Goal: Information Seeking & Learning: Learn about a topic

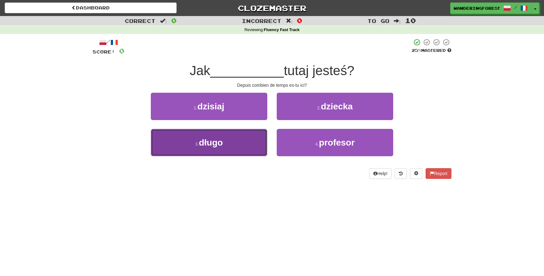
click at [226, 144] on button "3 . długo" at bounding box center [209, 142] width 116 height 27
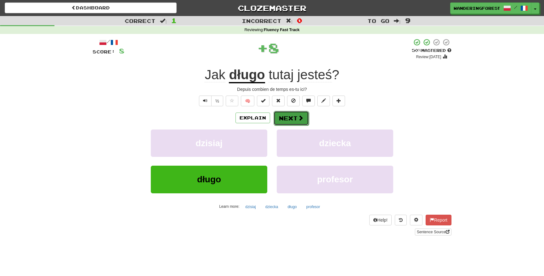
click at [290, 123] on button "Next" at bounding box center [290, 118] width 35 height 14
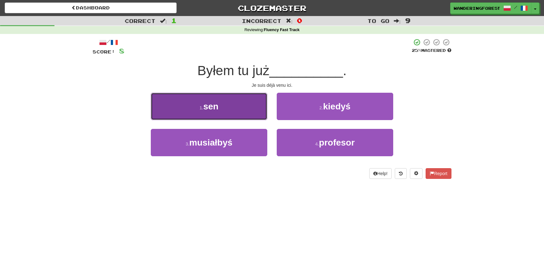
click at [238, 108] on button "1 . sen" at bounding box center [209, 106] width 116 height 27
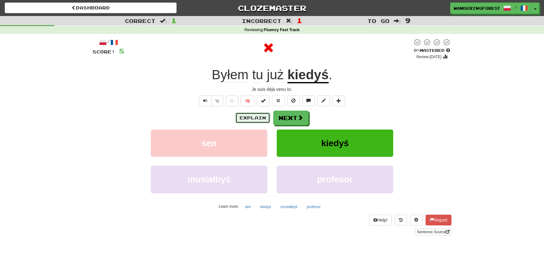
click at [248, 120] on button "Explain" at bounding box center [252, 118] width 35 height 11
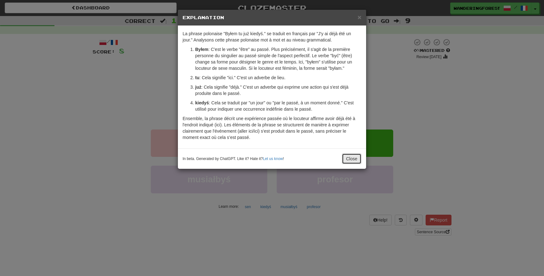
click at [351, 158] on button "Close" at bounding box center [352, 159] width 20 height 11
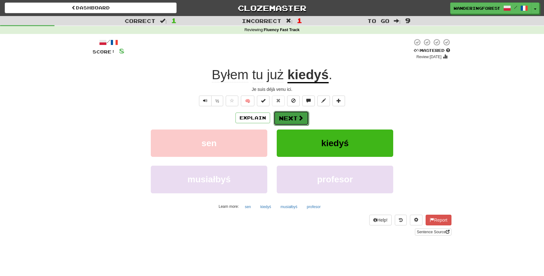
click at [290, 114] on button "Next" at bounding box center [290, 118] width 35 height 14
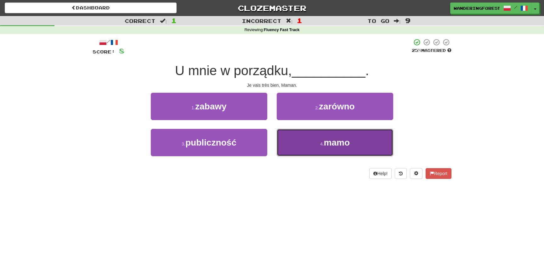
click at [300, 140] on button "4 . mamo" at bounding box center [335, 142] width 116 height 27
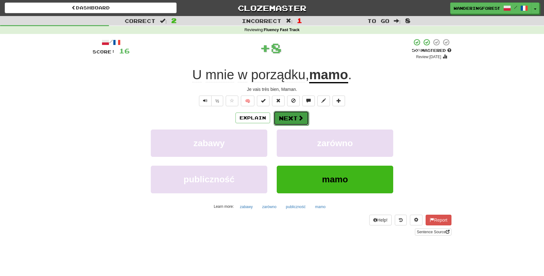
click at [285, 115] on button "Next" at bounding box center [290, 118] width 35 height 14
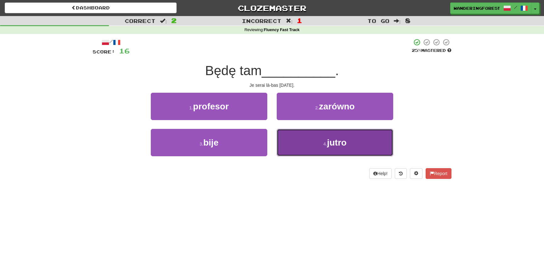
click at [302, 140] on button "4 . jutro" at bounding box center [335, 142] width 116 height 27
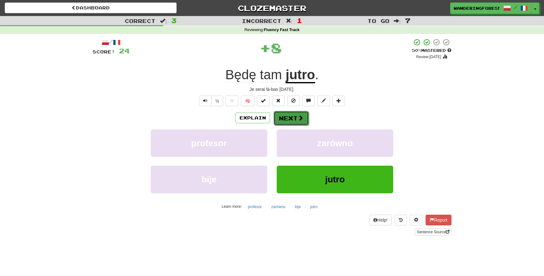
click at [289, 116] on button "Next" at bounding box center [290, 118] width 35 height 14
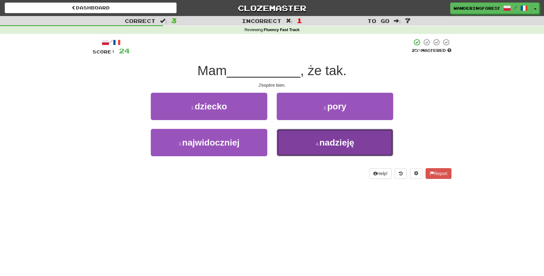
click at [304, 141] on button "4 . nadzieję" at bounding box center [335, 142] width 116 height 27
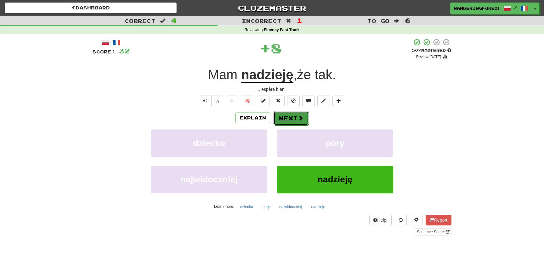
click at [293, 117] on button "Next" at bounding box center [290, 118] width 35 height 14
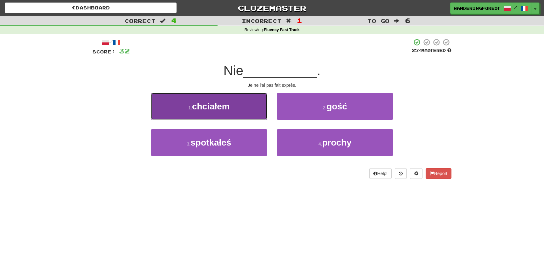
click at [233, 108] on button "1 . chciałem" at bounding box center [209, 106] width 116 height 27
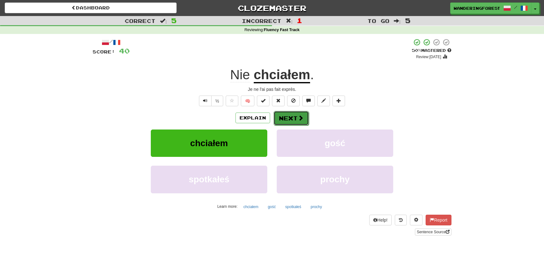
click at [299, 118] on span at bounding box center [301, 118] width 6 height 6
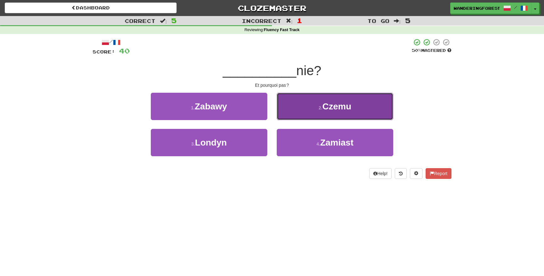
click at [301, 111] on button "2 . Czemu" at bounding box center [335, 106] width 116 height 27
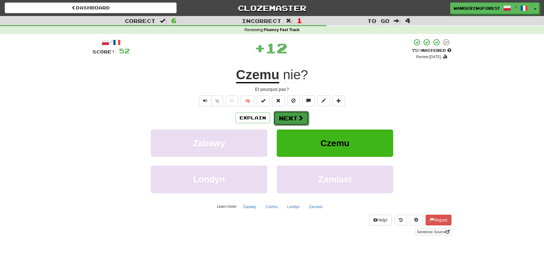
click at [296, 118] on button "Next" at bounding box center [290, 118] width 35 height 14
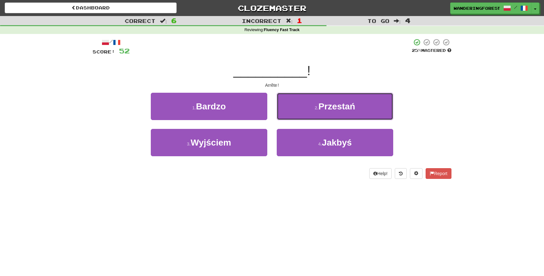
click at [296, 118] on button "2 . Przestań" at bounding box center [335, 106] width 116 height 27
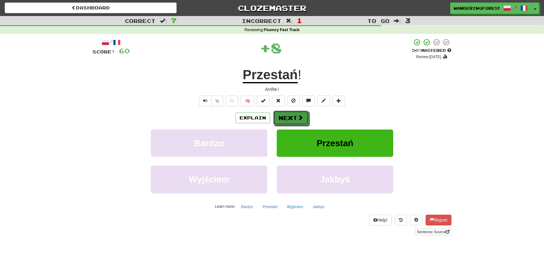
click at [296, 118] on button "Next" at bounding box center [290, 118] width 35 height 14
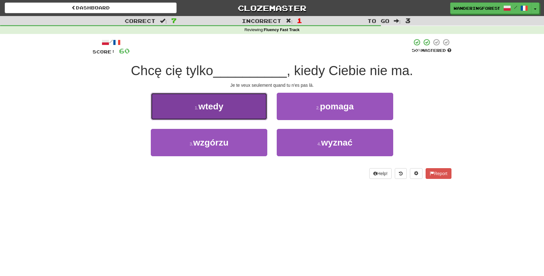
click at [226, 108] on button "1 . wtedy" at bounding box center [209, 106] width 116 height 27
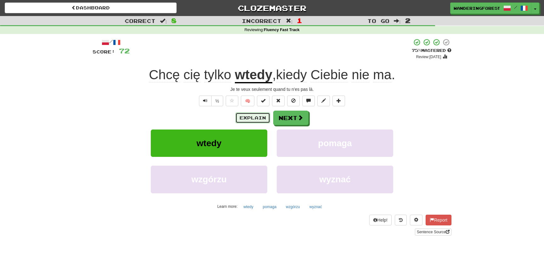
click at [240, 114] on button "Explain" at bounding box center [252, 118] width 35 height 11
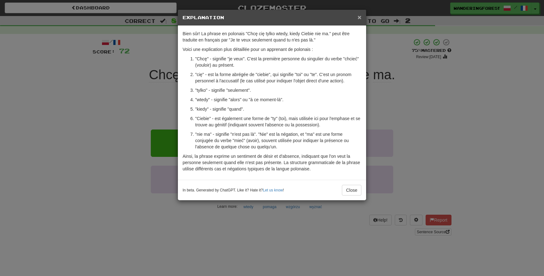
click at [358, 19] on span "×" at bounding box center [359, 17] width 4 height 7
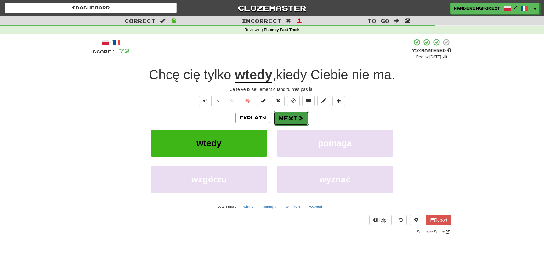
click at [298, 118] on span at bounding box center [301, 118] width 6 height 6
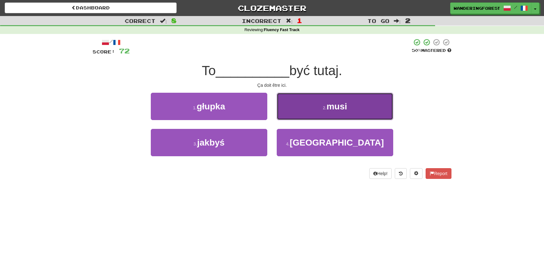
click at [303, 106] on button "2 . musi" at bounding box center [335, 106] width 116 height 27
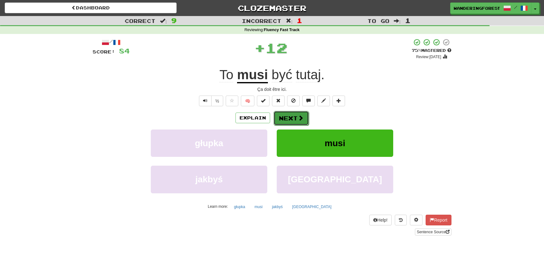
click at [290, 118] on button "Next" at bounding box center [290, 118] width 35 height 14
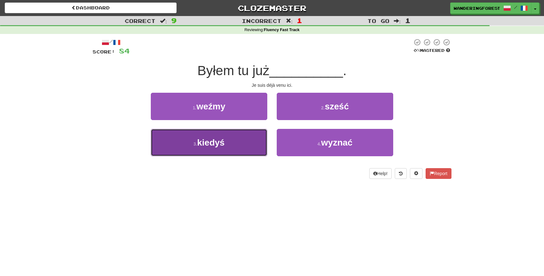
click at [238, 148] on button "3 . kiedyś" at bounding box center [209, 142] width 116 height 27
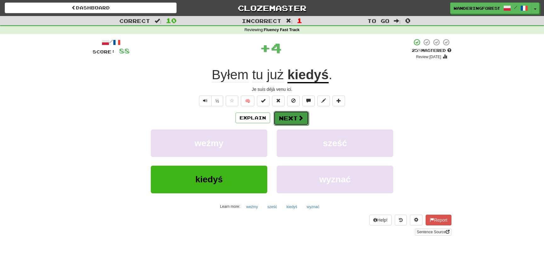
click at [296, 121] on button "Next" at bounding box center [290, 118] width 35 height 14
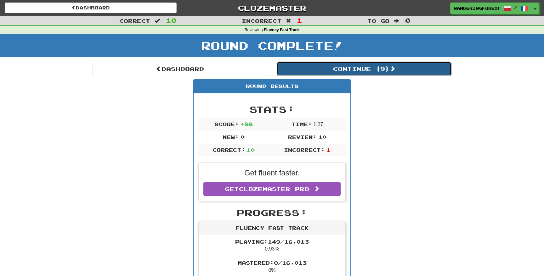
click at [331, 66] on button "Continue ( 9 )" at bounding box center [364, 69] width 175 height 14
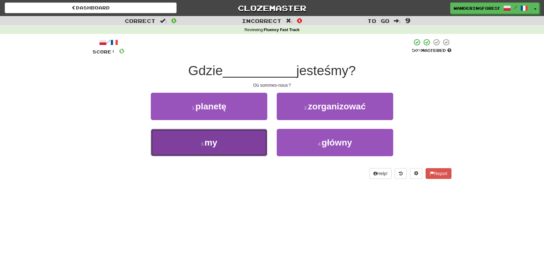
click at [245, 138] on button "3 . my" at bounding box center [209, 142] width 116 height 27
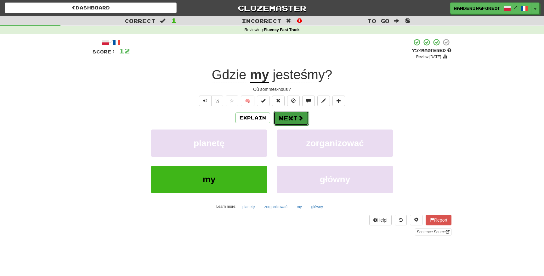
click at [290, 117] on button "Next" at bounding box center [290, 118] width 35 height 14
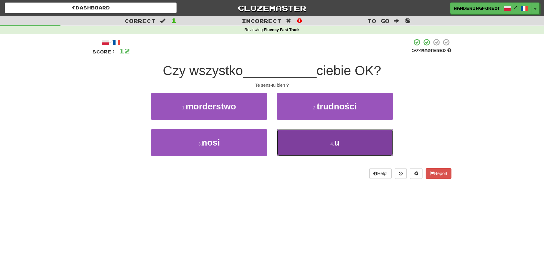
click at [290, 147] on button "4 . u" at bounding box center [335, 142] width 116 height 27
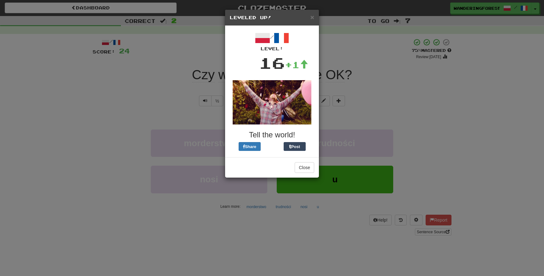
click at [308, 17] on h5 "Leveled Up!" at bounding box center [272, 17] width 84 height 6
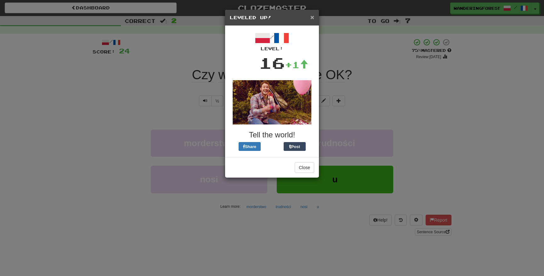
click at [311, 18] on span "×" at bounding box center [312, 17] width 4 height 7
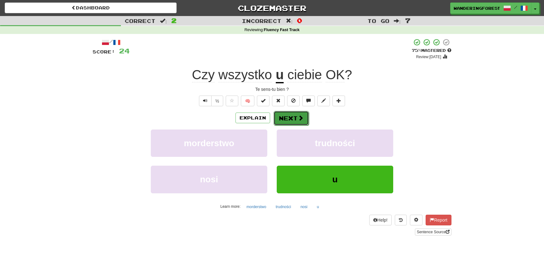
click at [299, 114] on button "Next" at bounding box center [290, 118] width 35 height 14
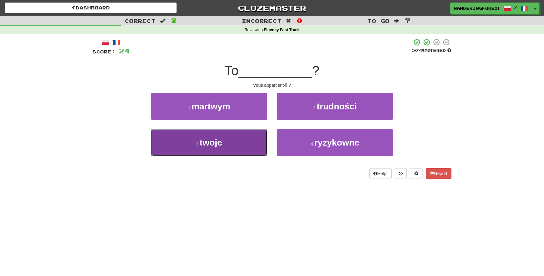
click at [241, 151] on button "3 . twoje" at bounding box center [209, 142] width 116 height 27
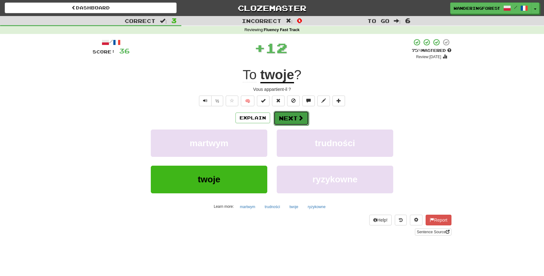
click at [293, 121] on button "Next" at bounding box center [290, 118] width 35 height 14
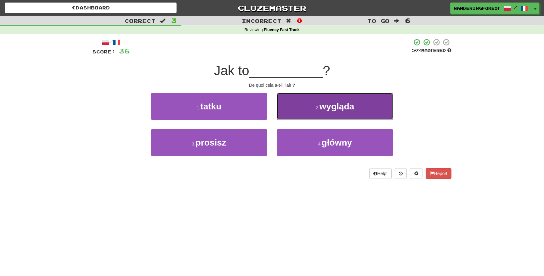
click at [301, 105] on button "2 . wygląda" at bounding box center [335, 106] width 116 height 27
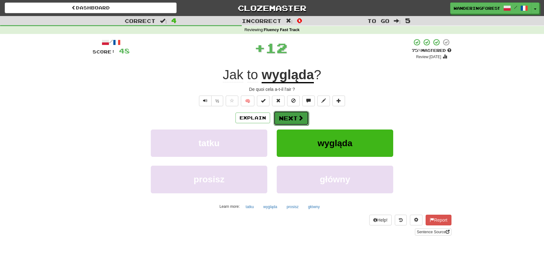
click at [298, 119] on span at bounding box center [301, 118] width 6 height 6
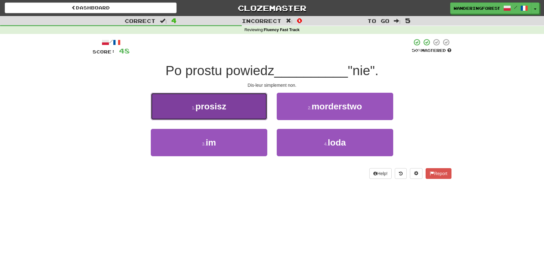
click at [221, 113] on button "1 . prosisz" at bounding box center [209, 106] width 116 height 27
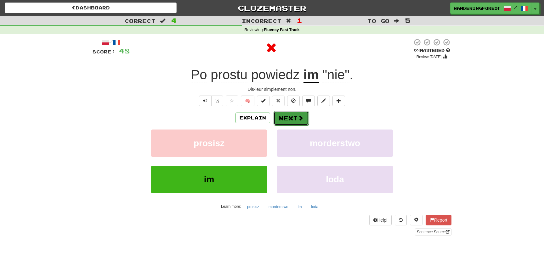
click at [291, 121] on button "Next" at bounding box center [290, 118] width 35 height 14
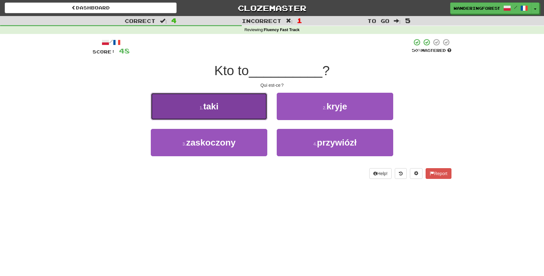
click at [241, 107] on button "1 . taki" at bounding box center [209, 106] width 116 height 27
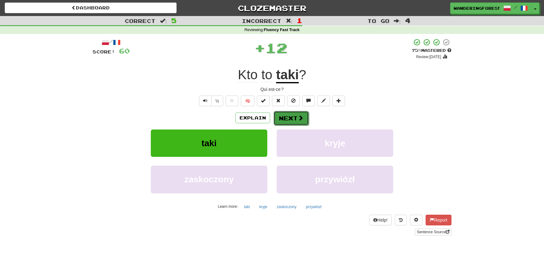
click at [286, 117] on button "Next" at bounding box center [290, 118] width 35 height 14
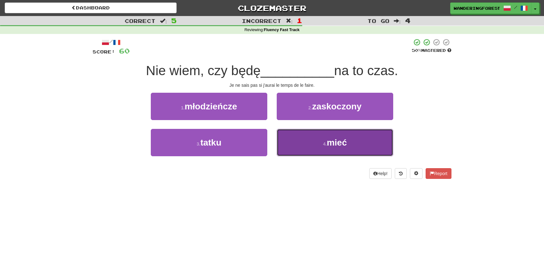
click at [307, 144] on button "4 . mieć" at bounding box center [335, 142] width 116 height 27
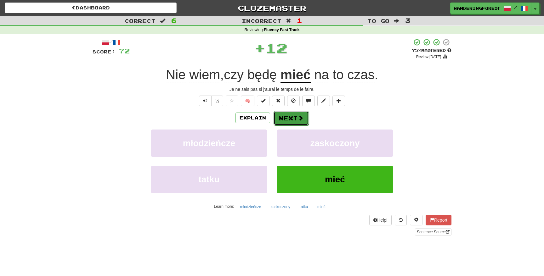
click at [290, 117] on button "Next" at bounding box center [290, 118] width 35 height 14
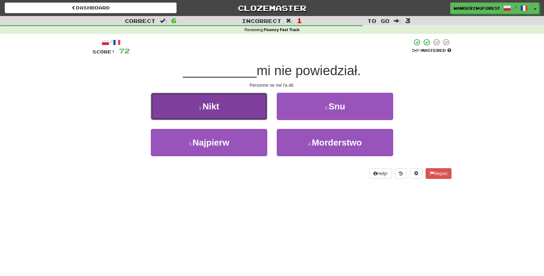
click at [246, 99] on button "1 . Nikt" at bounding box center [209, 106] width 116 height 27
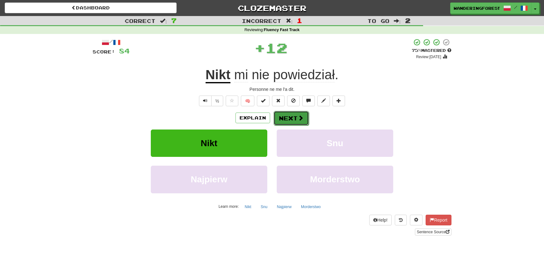
click at [292, 115] on button "Next" at bounding box center [290, 118] width 35 height 14
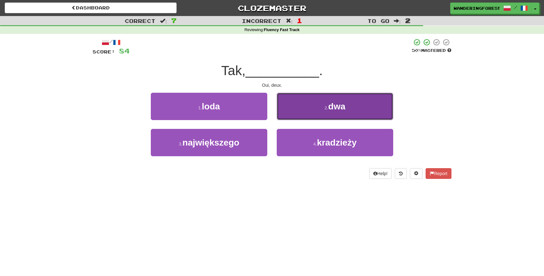
click at [294, 103] on button "2 . dwa" at bounding box center [335, 106] width 116 height 27
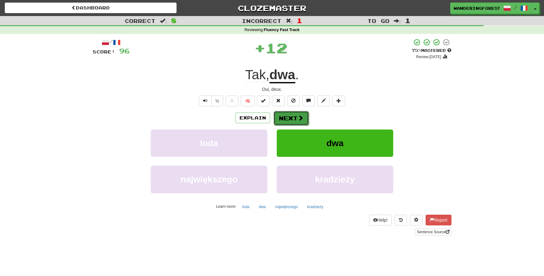
click at [293, 115] on button "Next" at bounding box center [290, 118] width 35 height 14
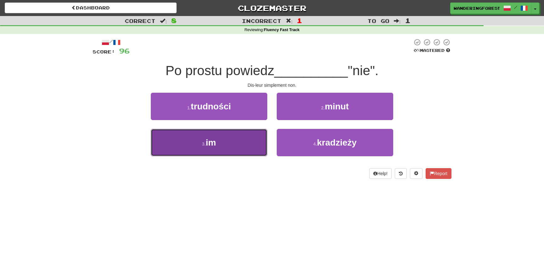
click at [242, 141] on button "3 . im" at bounding box center [209, 142] width 116 height 27
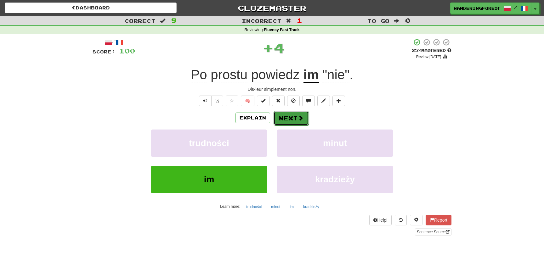
click at [289, 118] on button "Next" at bounding box center [290, 118] width 35 height 14
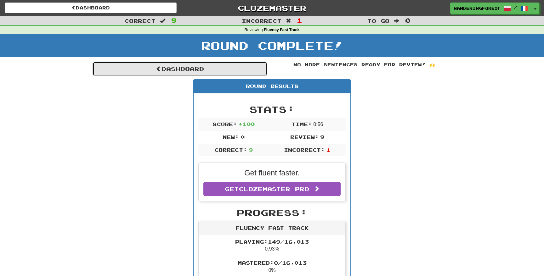
click at [192, 66] on link "Dashboard" at bounding box center [180, 69] width 175 height 14
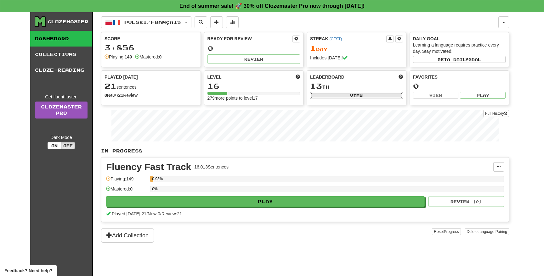
click at [350, 96] on button "View" at bounding box center [356, 95] width 93 height 7
select select "**********"
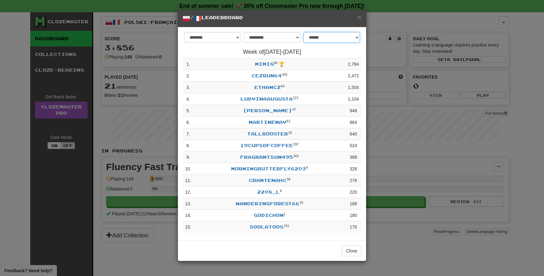
click at [329, 37] on select "**********" at bounding box center [331, 37] width 56 height 11
click at [303, 32] on select "**********" at bounding box center [331, 37] width 56 height 11
click at [277, 37] on select "**********" at bounding box center [272, 37] width 56 height 11
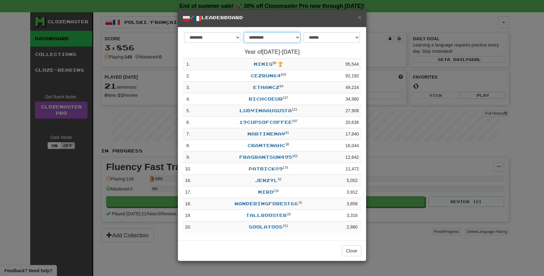
click at [269, 35] on select "**********" at bounding box center [272, 37] width 56 height 11
click at [270, 40] on select "**********" at bounding box center [272, 37] width 56 height 11
select select "********"
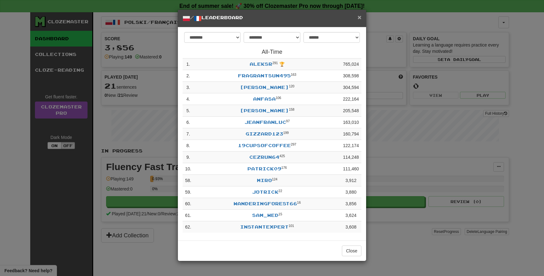
click at [360, 18] on span "×" at bounding box center [359, 17] width 4 height 7
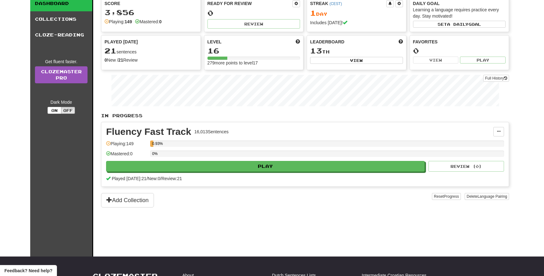
scroll to position [40, 0]
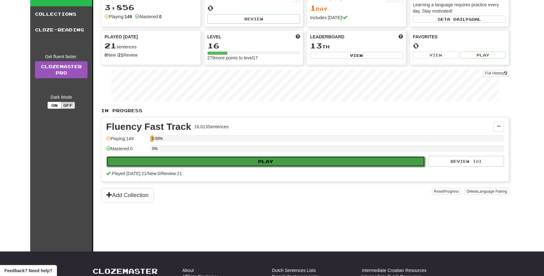
click at [215, 163] on button "Play" at bounding box center [265, 161] width 318 height 11
select select "**"
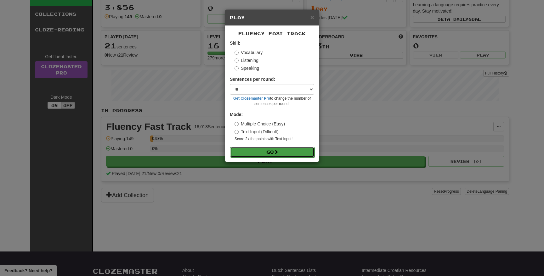
click at [252, 152] on button "Go" at bounding box center [272, 152] width 84 height 11
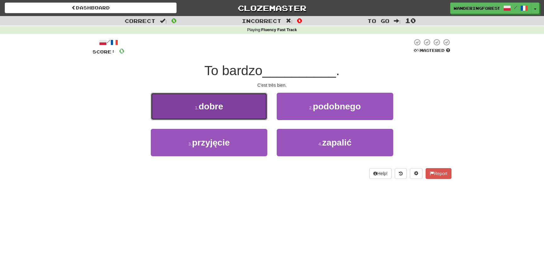
click at [231, 108] on button "1 . dobre" at bounding box center [209, 106] width 116 height 27
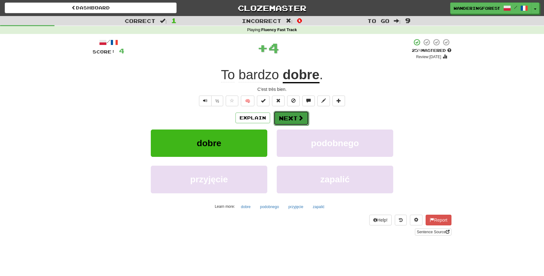
click at [285, 120] on button "Next" at bounding box center [290, 118] width 35 height 14
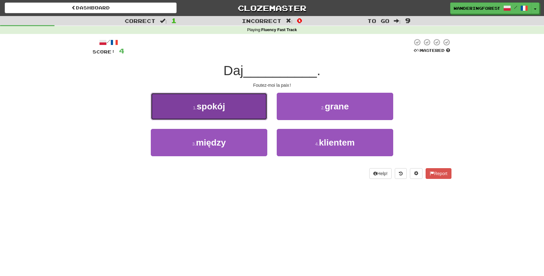
click at [244, 106] on button "1 . spokój" at bounding box center [209, 106] width 116 height 27
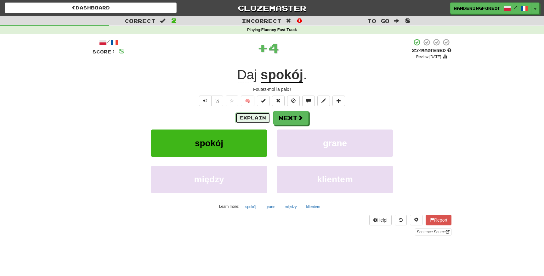
click at [260, 116] on button "Explain" at bounding box center [252, 118] width 35 height 11
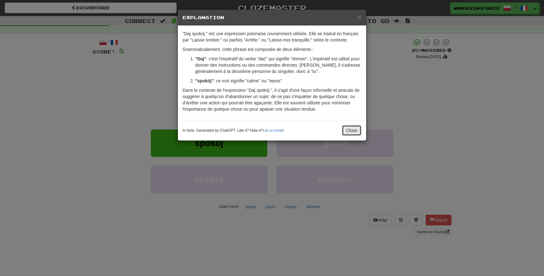
click at [349, 133] on button "Close" at bounding box center [352, 130] width 20 height 11
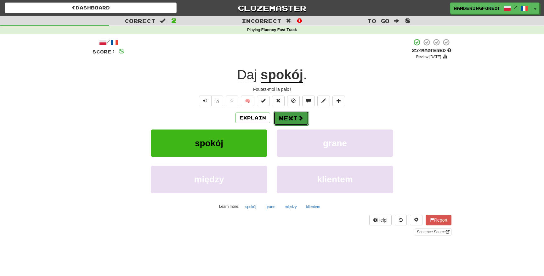
click at [289, 118] on button "Next" at bounding box center [290, 118] width 35 height 14
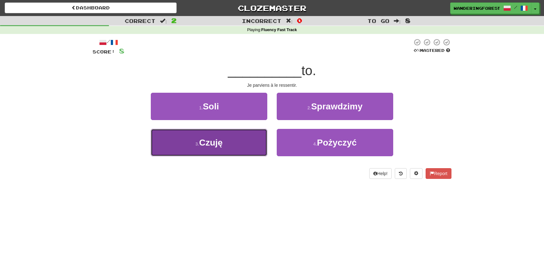
click at [250, 139] on button "3 . Czuję" at bounding box center [209, 142] width 116 height 27
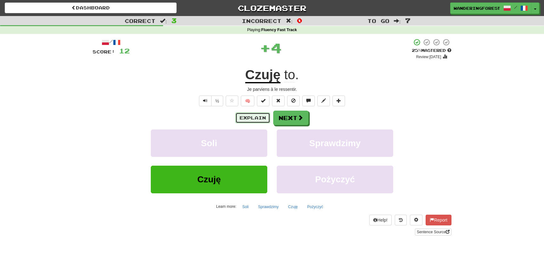
click at [261, 113] on button "Explain" at bounding box center [252, 118] width 35 height 11
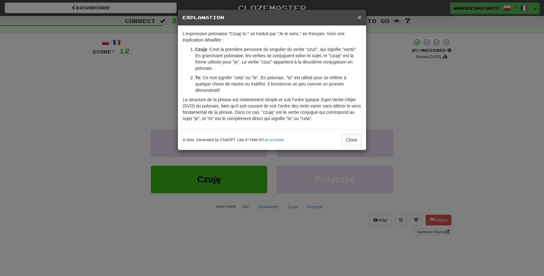
click at [359, 19] on span "×" at bounding box center [359, 17] width 4 height 7
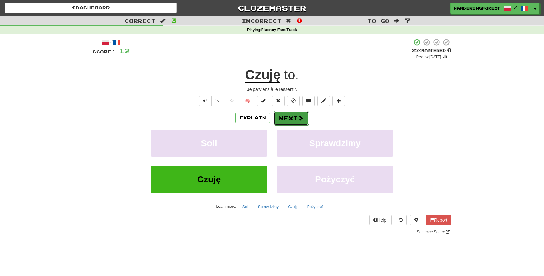
click at [284, 121] on button "Next" at bounding box center [290, 118] width 35 height 14
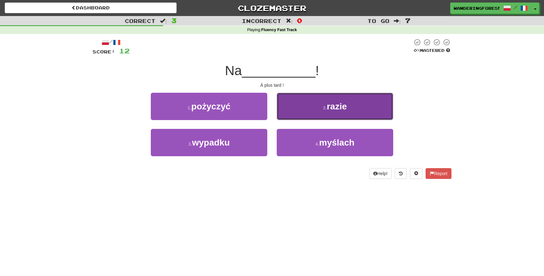
click at [316, 111] on button "2 . razie" at bounding box center [335, 106] width 116 height 27
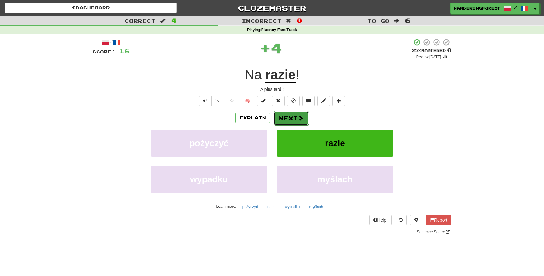
click at [294, 119] on button "Next" at bounding box center [290, 118] width 35 height 14
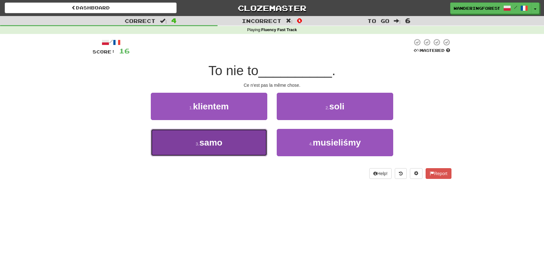
click at [239, 140] on button "3 . samo" at bounding box center [209, 142] width 116 height 27
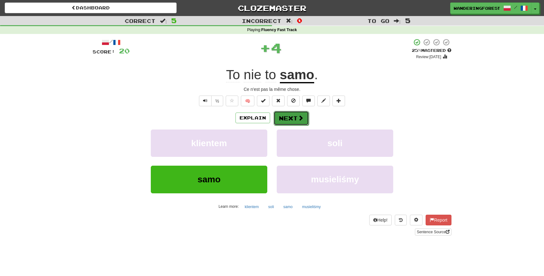
click at [289, 117] on button "Next" at bounding box center [290, 118] width 35 height 14
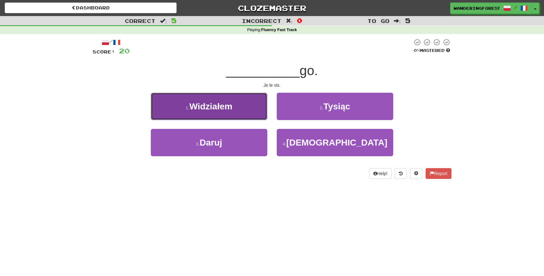
click at [251, 102] on button "1 . Widziałem" at bounding box center [209, 106] width 116 height 27
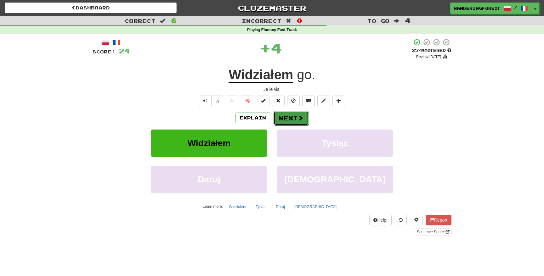
click at [291, 120] on button "Next" at bounding box center [290, 118] width 35 height 14
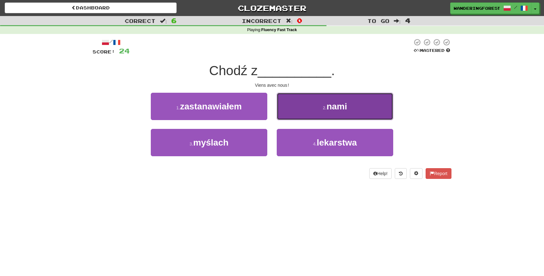
click at [301, 102] on button "2 . nami" at bounding box center [335, 106] width 116 height 27
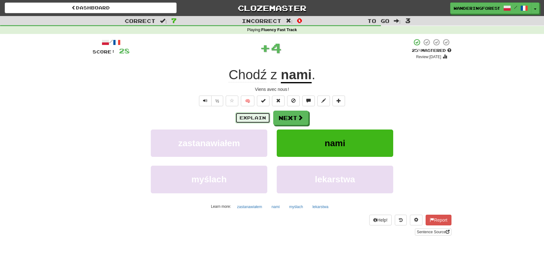
click at [253, 116] on button "Explain" at bounding box center [252, 118] width 35 height 11
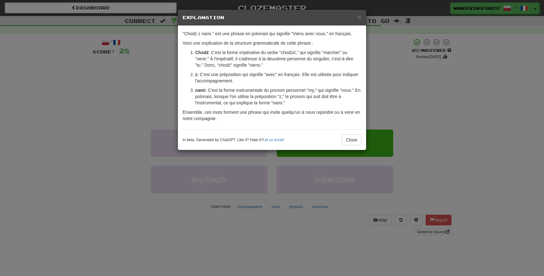
click at [357, 22] on div "× Explanation" at bounding box center [272, 18] width 188 height 16
click at [358, 17] on span "×" at bounding box center [359, 17] width 4 height 7
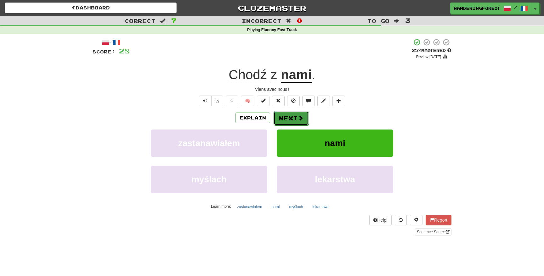
click at [299, 119] on span at bounding box center [301, 118] width 6 height 6
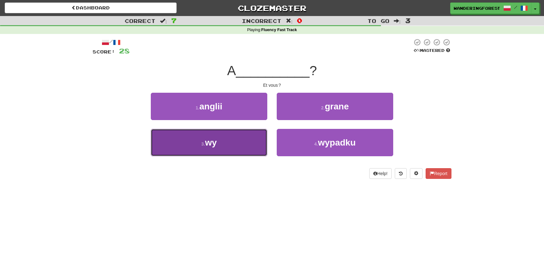
click at [244, 139] on button "3 . wy" at bounding box center [209, 142] width 116 height 27
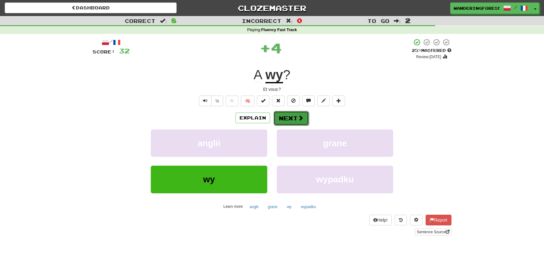
click at [290, 116] on button "Next" at bounding box center [290, 118] width 35 height 14
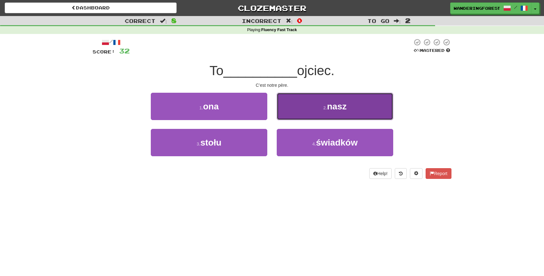
click at [310, 105] on button "2 . nasz" at bounding box center [335, 106] width 116 height 27
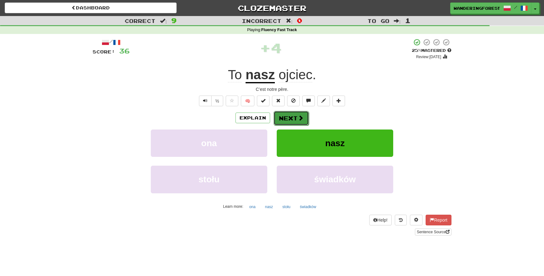
click at [295, 116] on button "Next" at bounding box center [290, 118] width 35 height 14
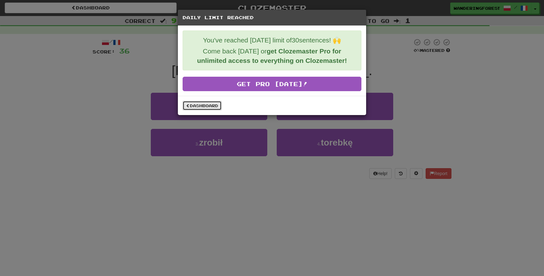
click at [197, 109] on link "Dashboard" at bounding box center [202, 105] width 39 height 9
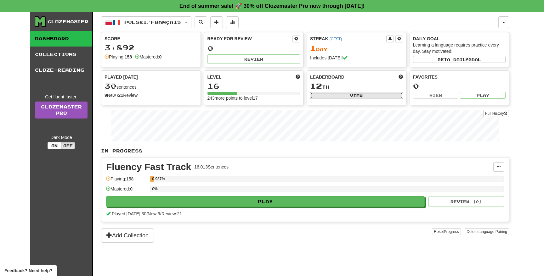
click at [327, 96] on button "View" at bounding box center [356, 95] width 93 height 7
select select "**********"
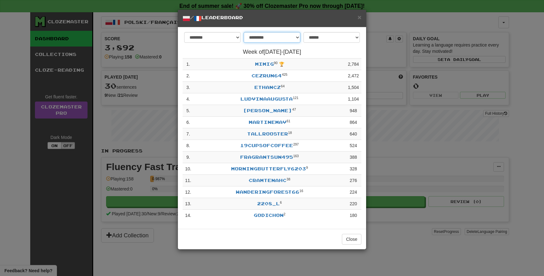
click at [282, 39] on select "**********" at bounding box center [272, 37] width 56 height 11
select select "********"
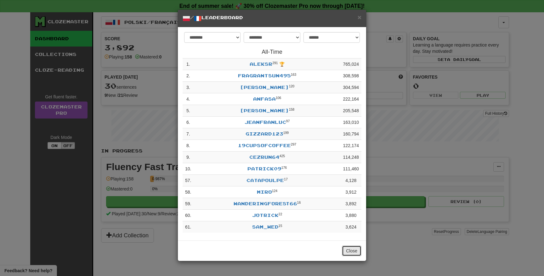
click at [351, 252] on button "Close" at bounding box center [352, 251] width 20 height 11
